Goal: Task Accomplishment & Management: Manage account settings

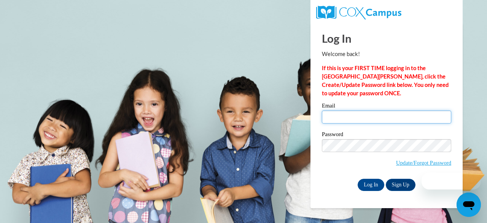
click at [326, 120] on input "Email" at bounding box center [386, 116] width 129 height 13
type input "[EMAIL_ADDRESS][DOMAIN_NAME]"
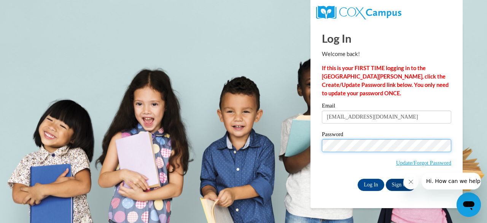
click at [358, 178] on input "Log In" at bounding box center [371, 184] width 27 height 12
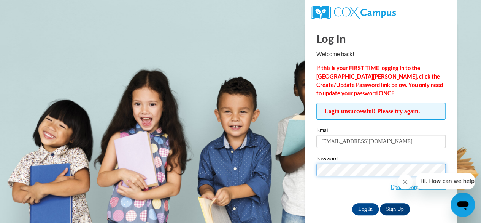
click at [352, 203] on input "Log In" at bounding box center [365, 209] width 27 height 12
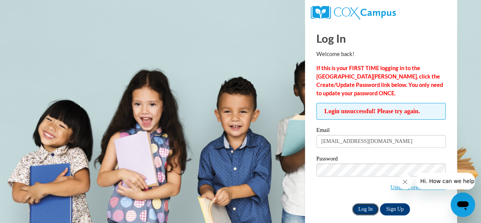
click at [361, 208] on input "Log In" at bounding box center [365, 209] width 27 height 12
